Goal: Obtain resource: Download file/media

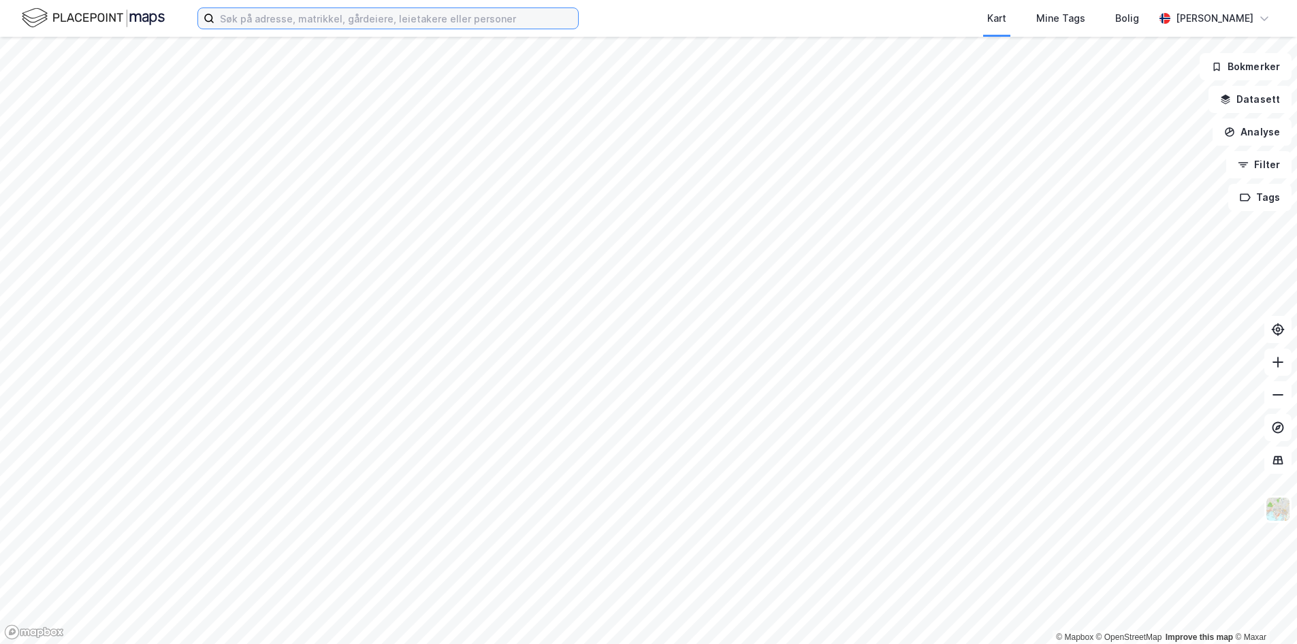
click at [331, 20] on input at bounding box center [397, 18] width 364 height 20
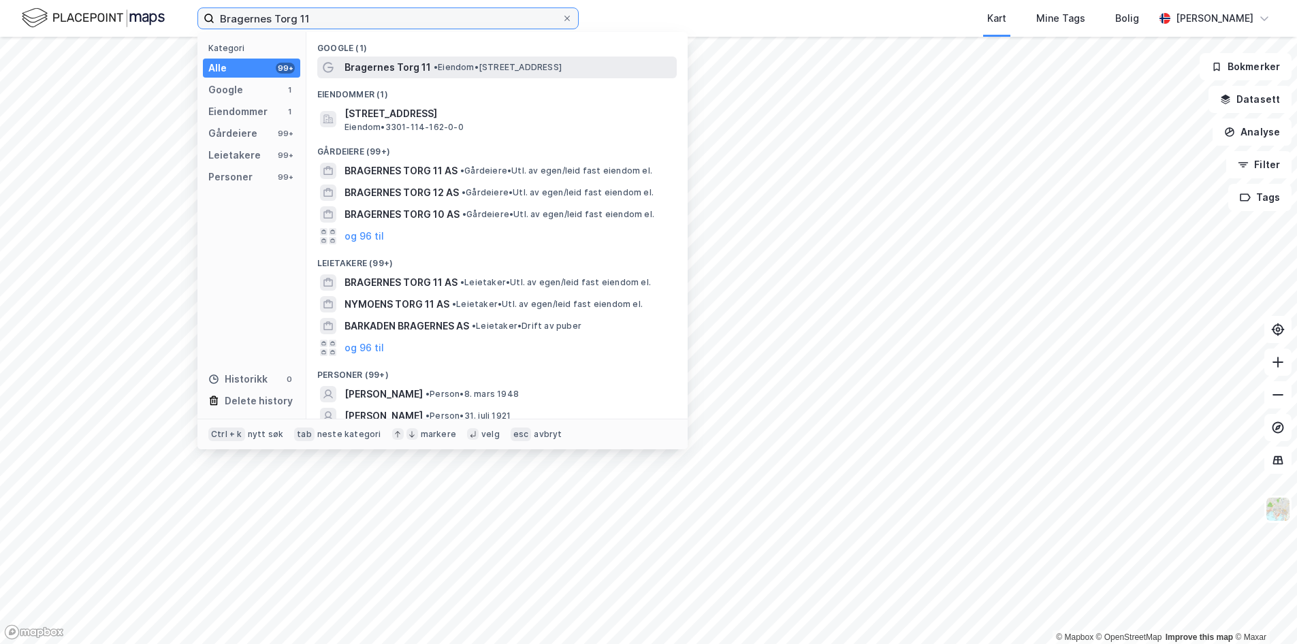
type input "Bragernes Torg 11"
click at [375, 69] on span "Bragernes Torg 11" at bounding box center [388, 67] width 86 height 16
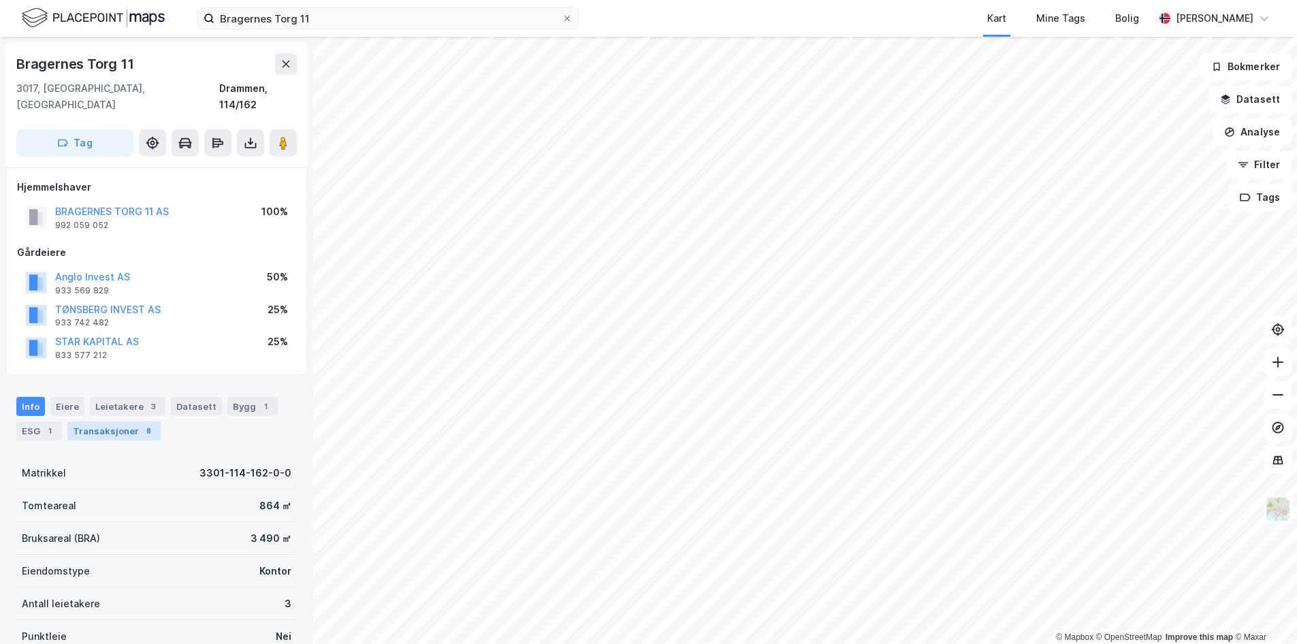
click at [85, 422] on div "Transaksjoner 8" at bounding box center [113, 431] width 93 height 19
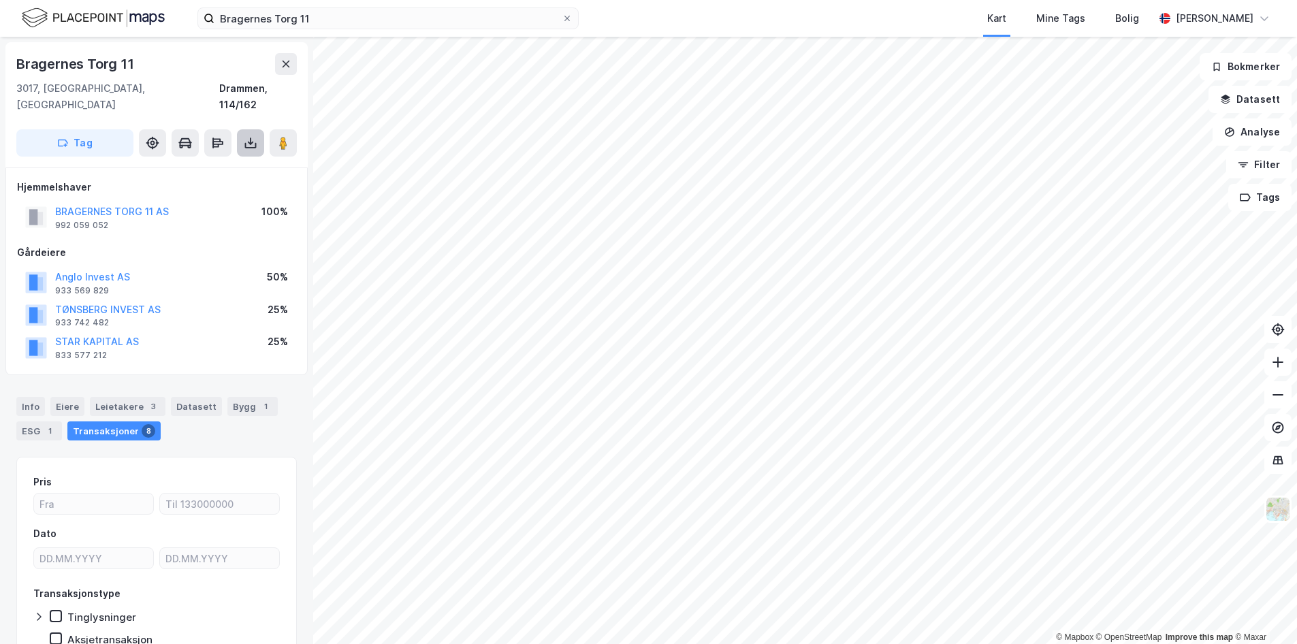
click at [244, 136] on icon at bounding box center [251, 143] width 14 height 14
click at [199, 165] on div "Last ned grunnbok" at bounding box center [183, 170] width 79 height 11
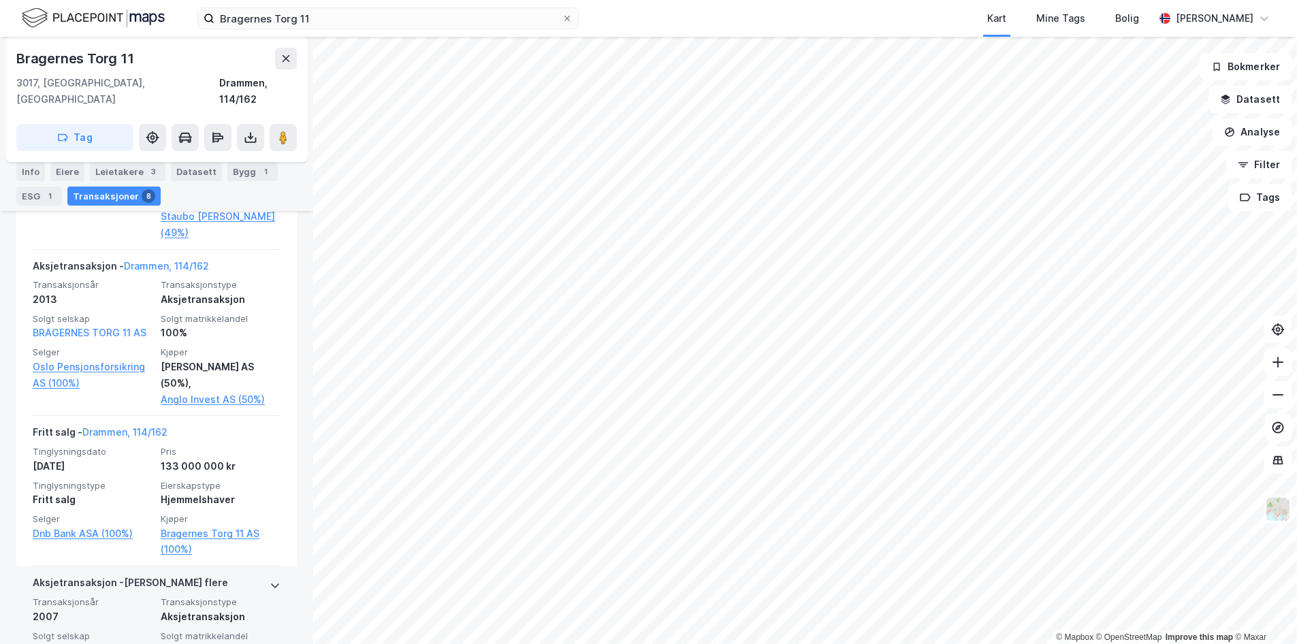
scroll to position [681, 0]
